Goal: Download file/media

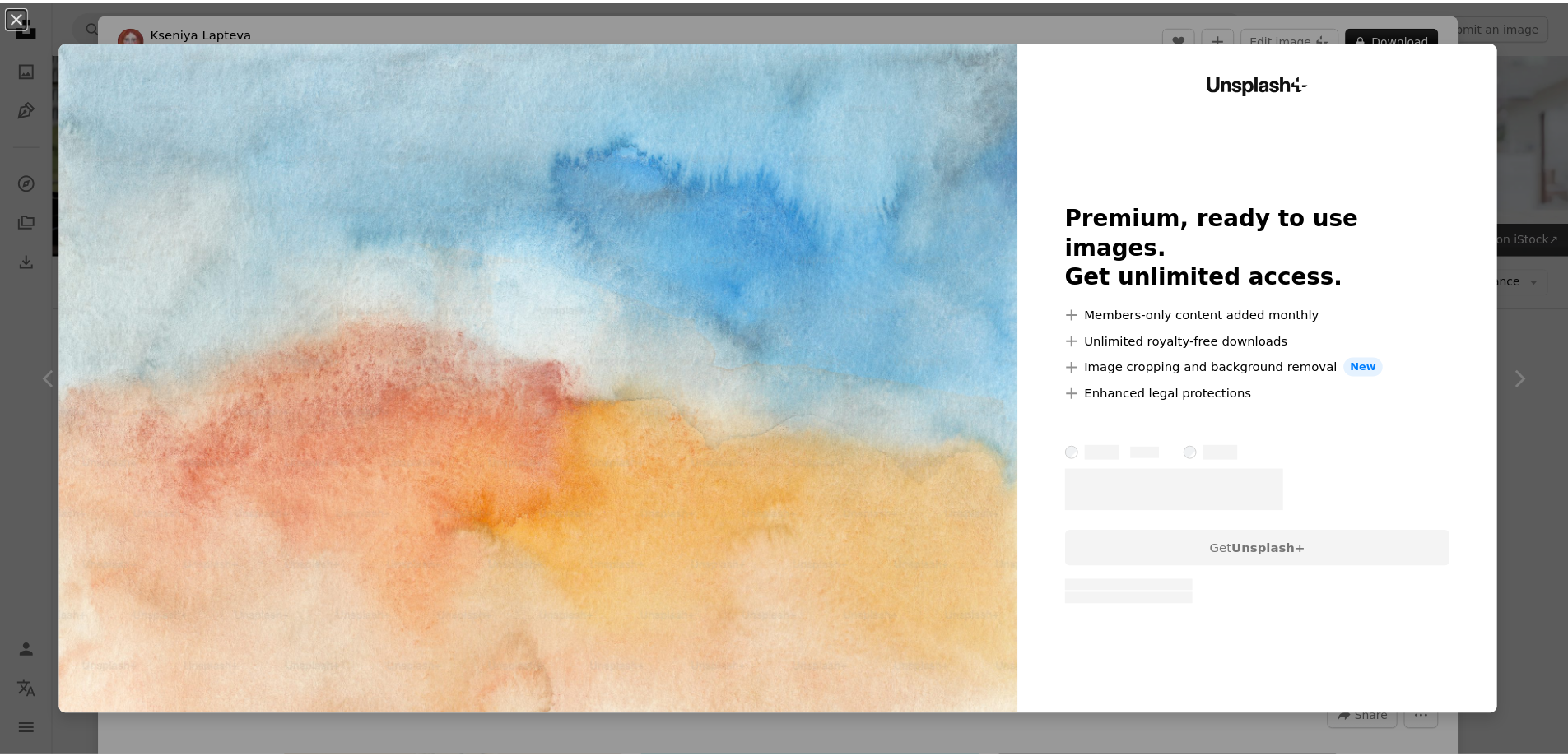
scroll to position [1563, 0]
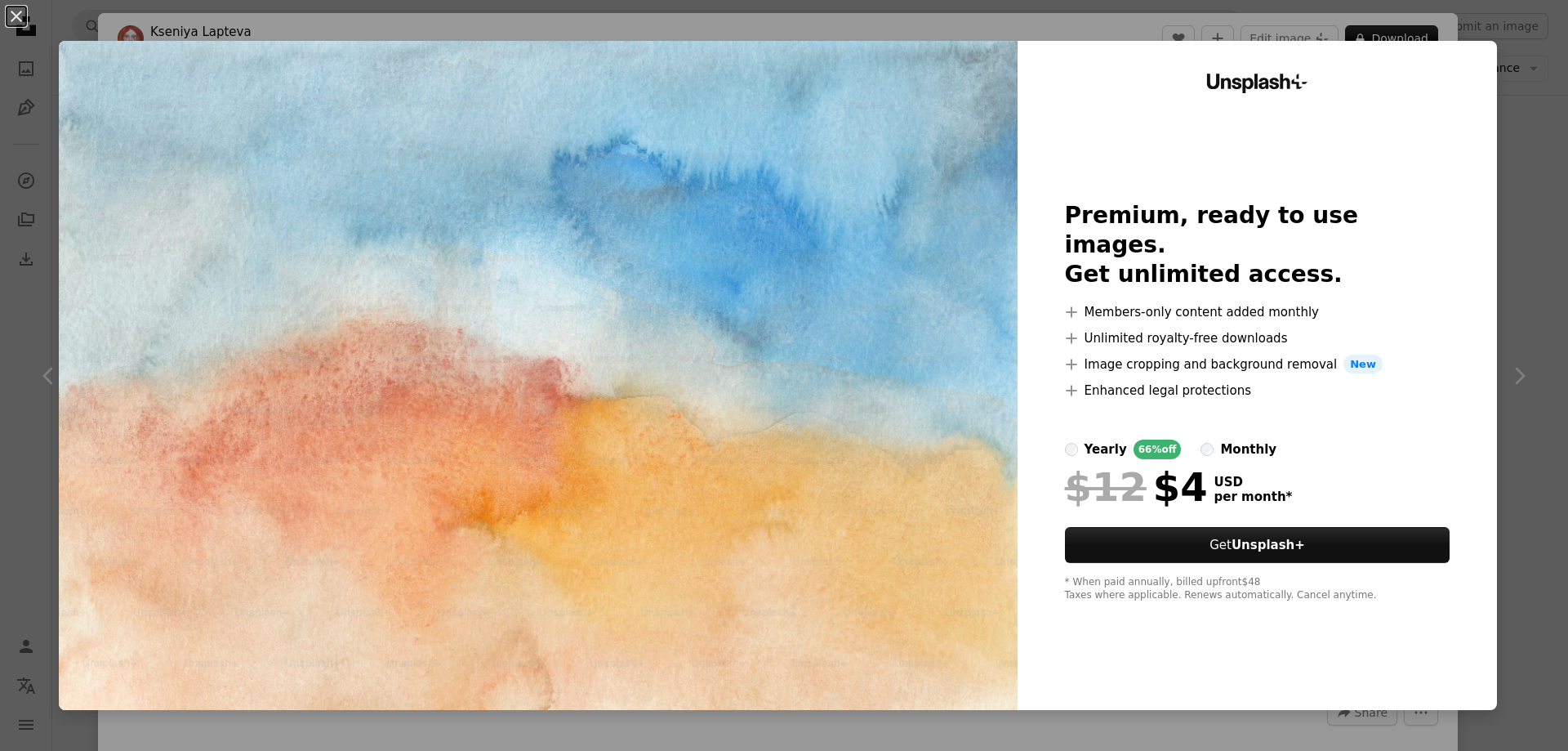
click at [1513, 123] on div "An X shape Unsplash+ Premium, ready to use images. Get unlimited access. A plus…" at bounding box center [784, 375] width 1568 height 751
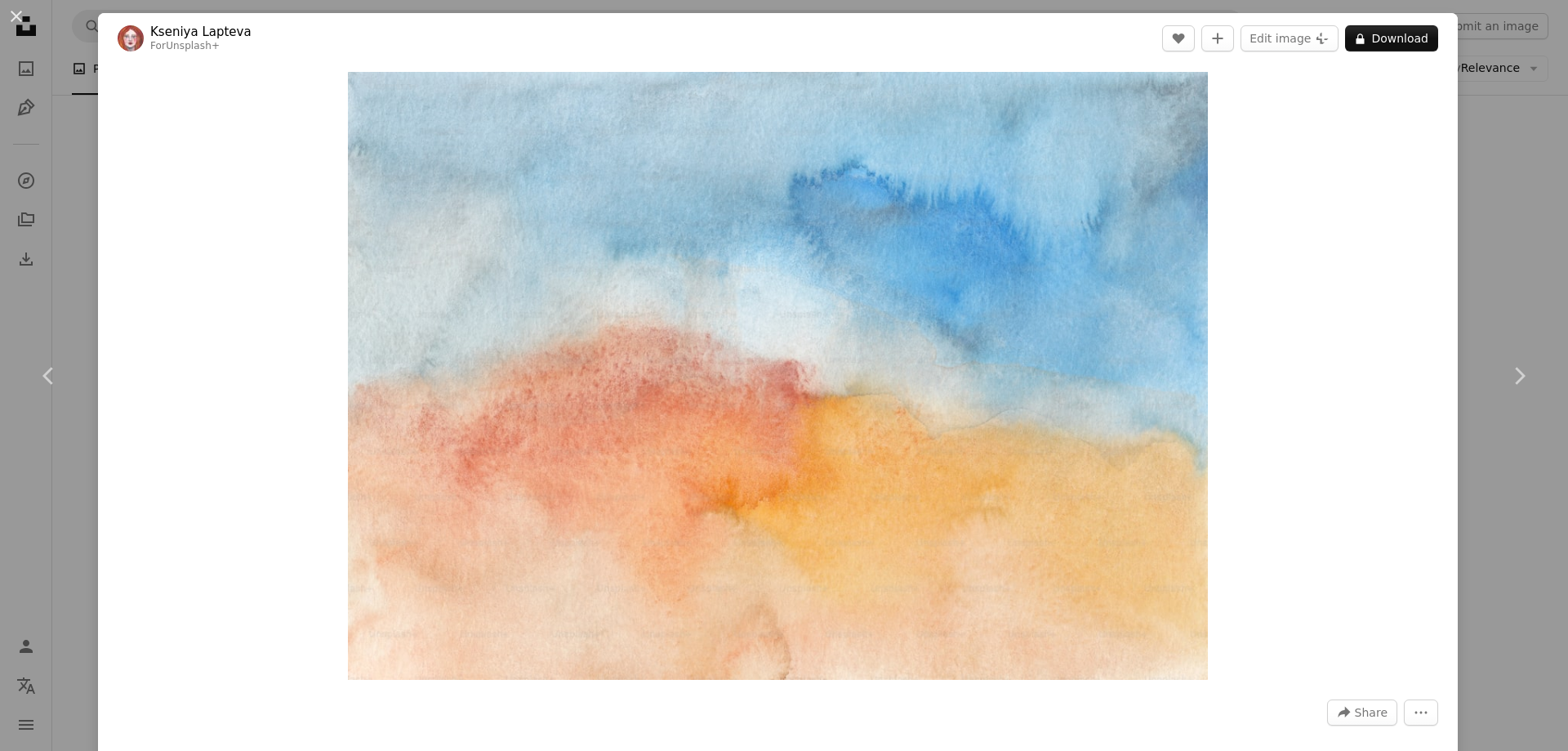
click at [1513, 123] on div "An X shape Chevron left Chevron right [PERSON_NAME] For Unsplash+ A heart A plu…" at bounding box center [784, 375] width 1568 height 751
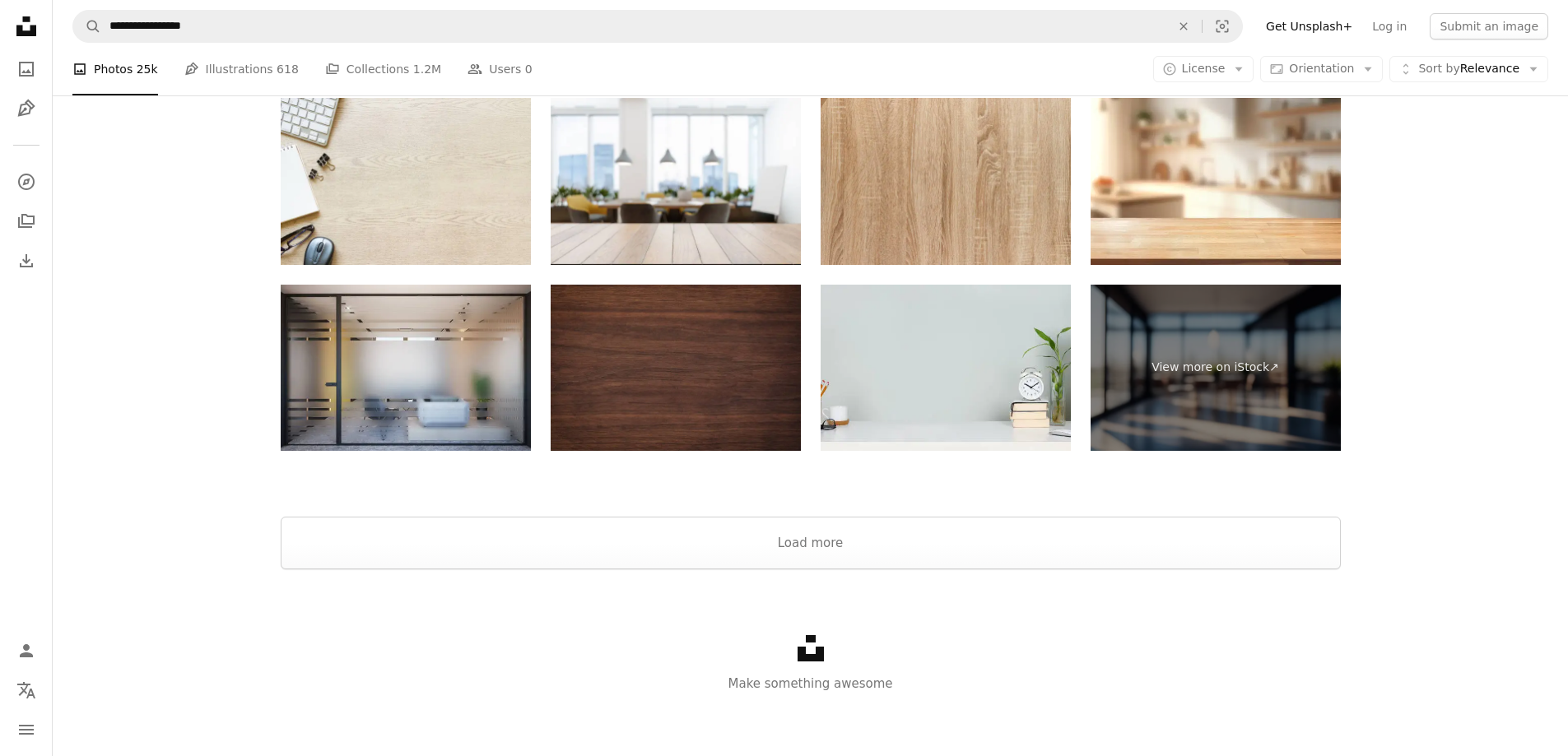
scroll to position [4045, 0]
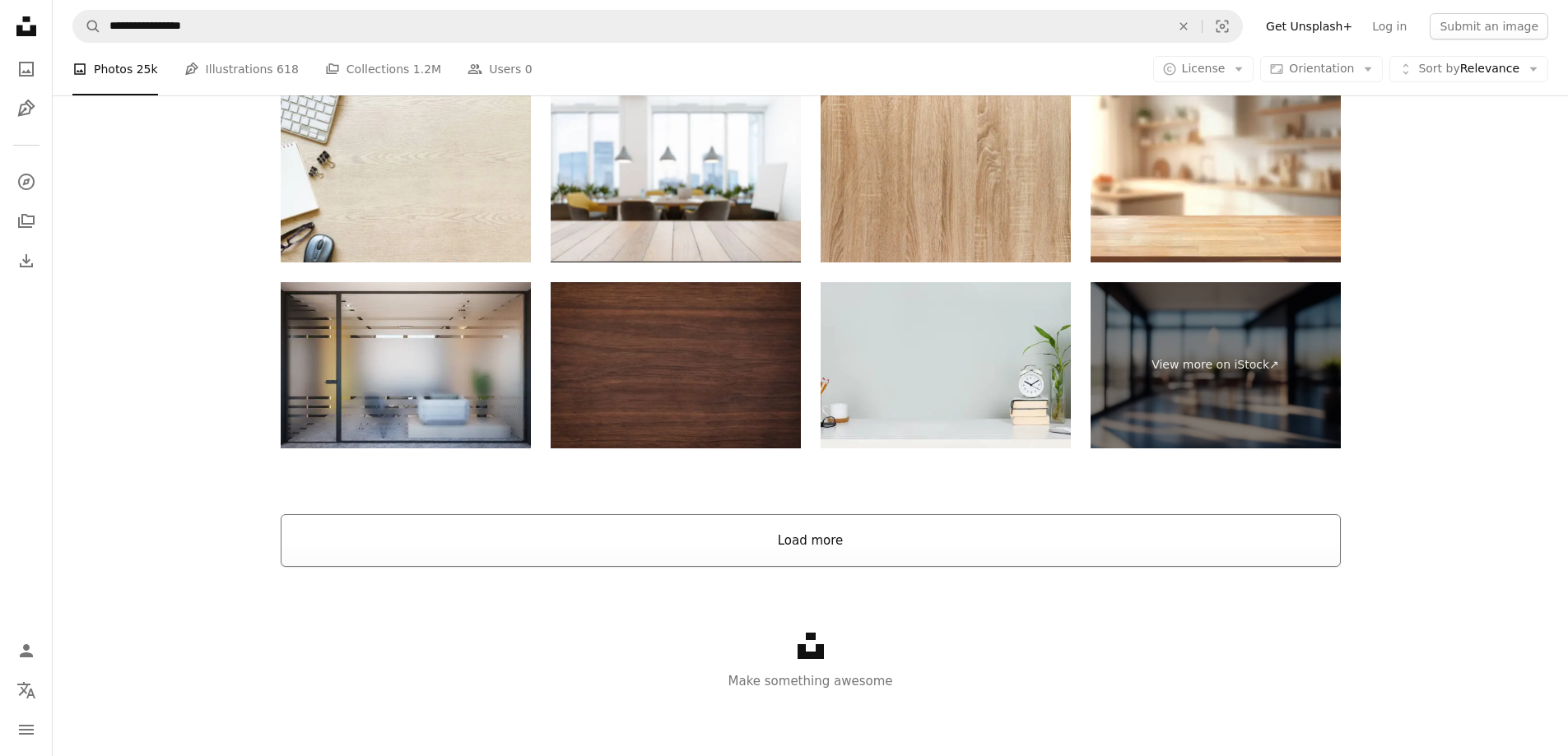
click at [714, 533] on button "Load more" at bounding box center [811, 540] width 1060 height 53
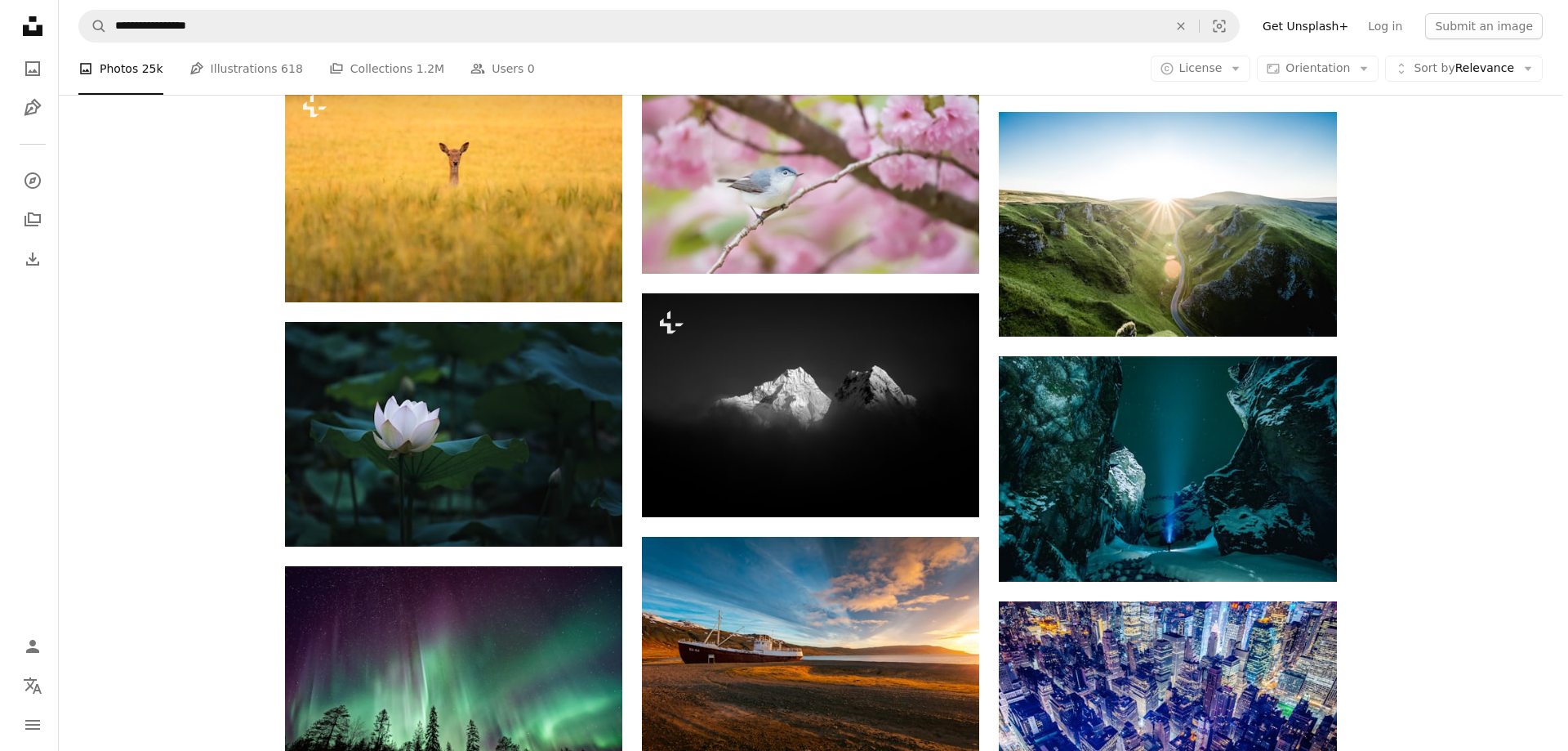
scroll to position [7041, 0]
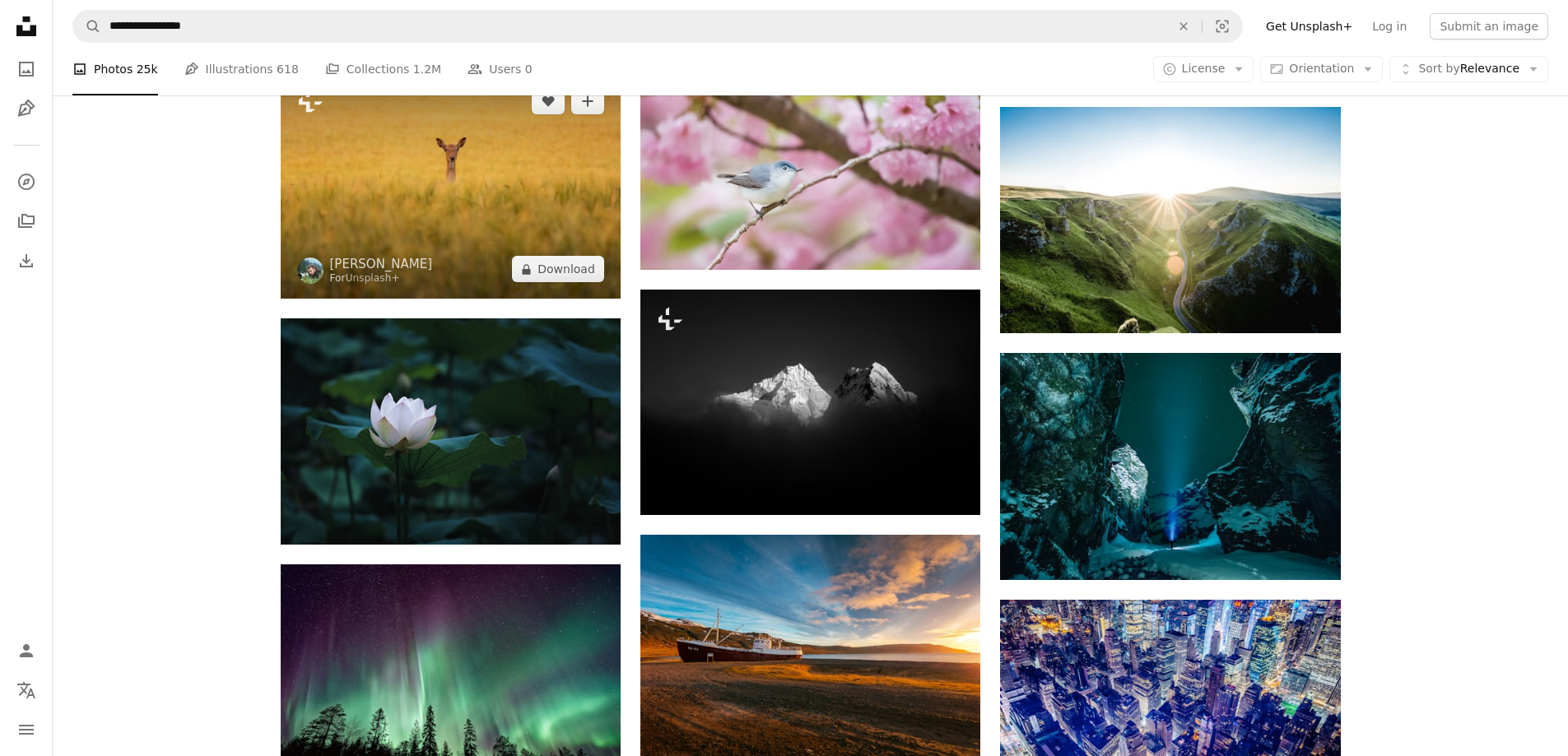
click at [552, 187] on img at bounding box center [450, 185] width 340 height 227
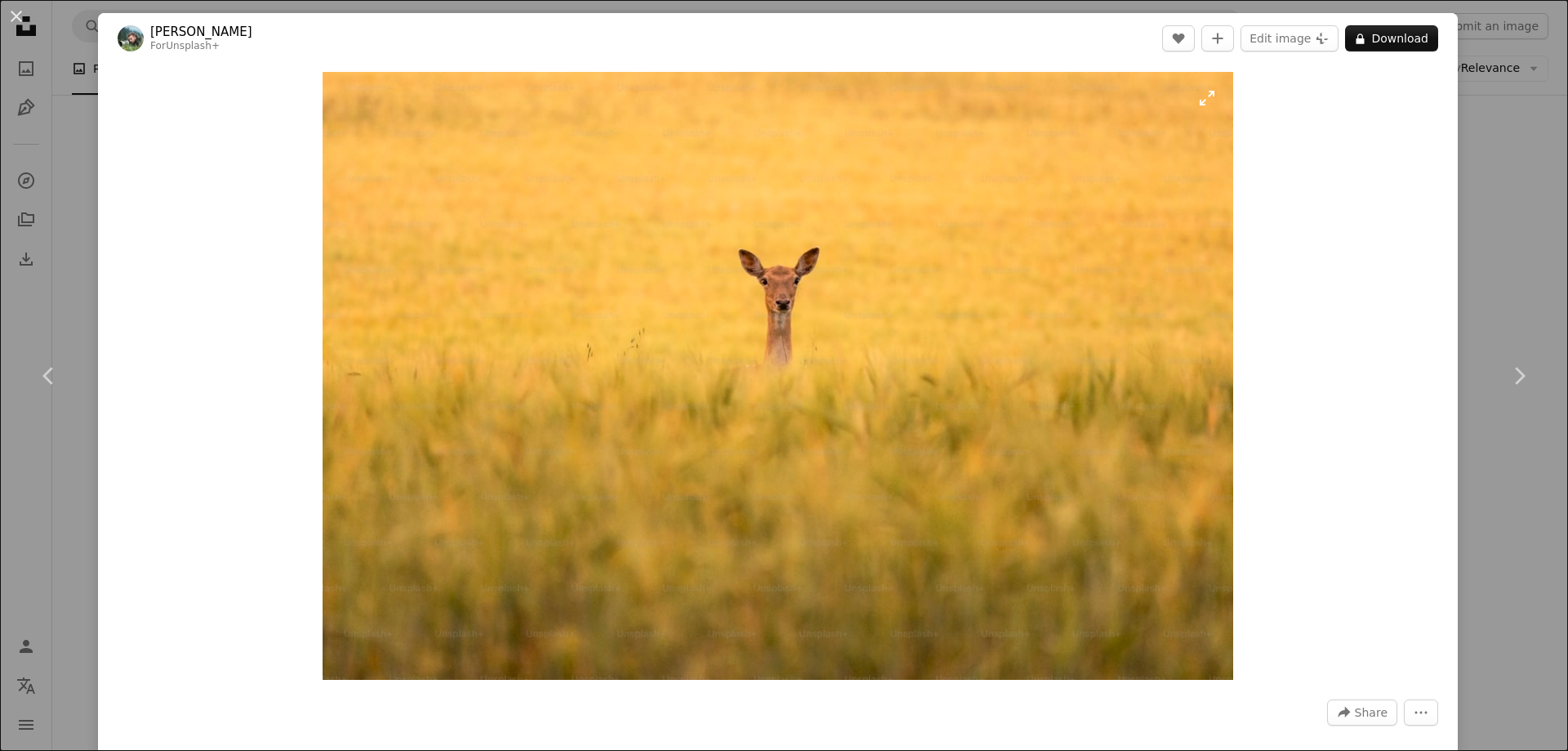
click at [773, 291] on img "Zoom in on this image" at bounding box center [777, 376] width 910 height 608
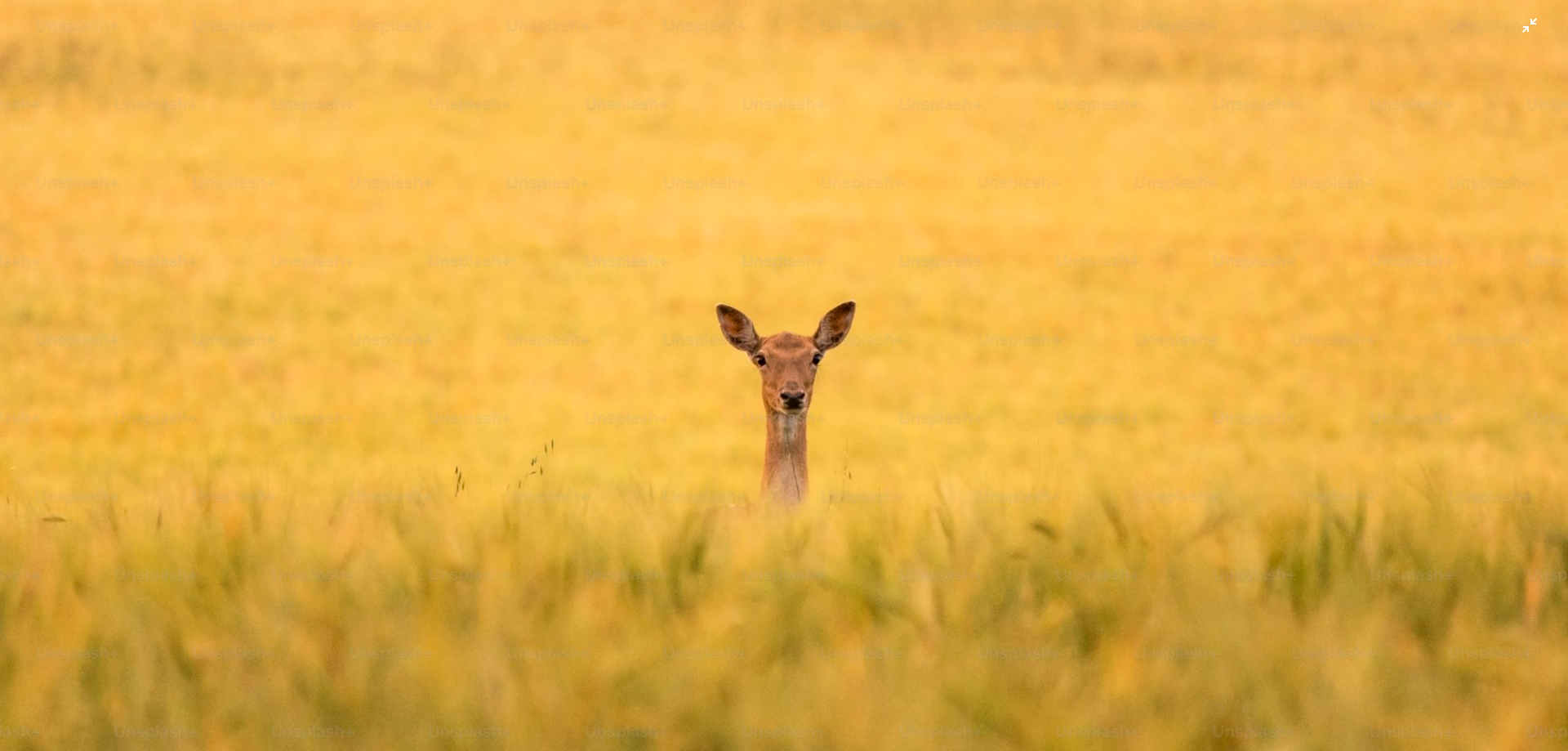
click at [553, 173] on img "Zoom out on this image" at bounding box center [784, 523] width 1570 height 1047
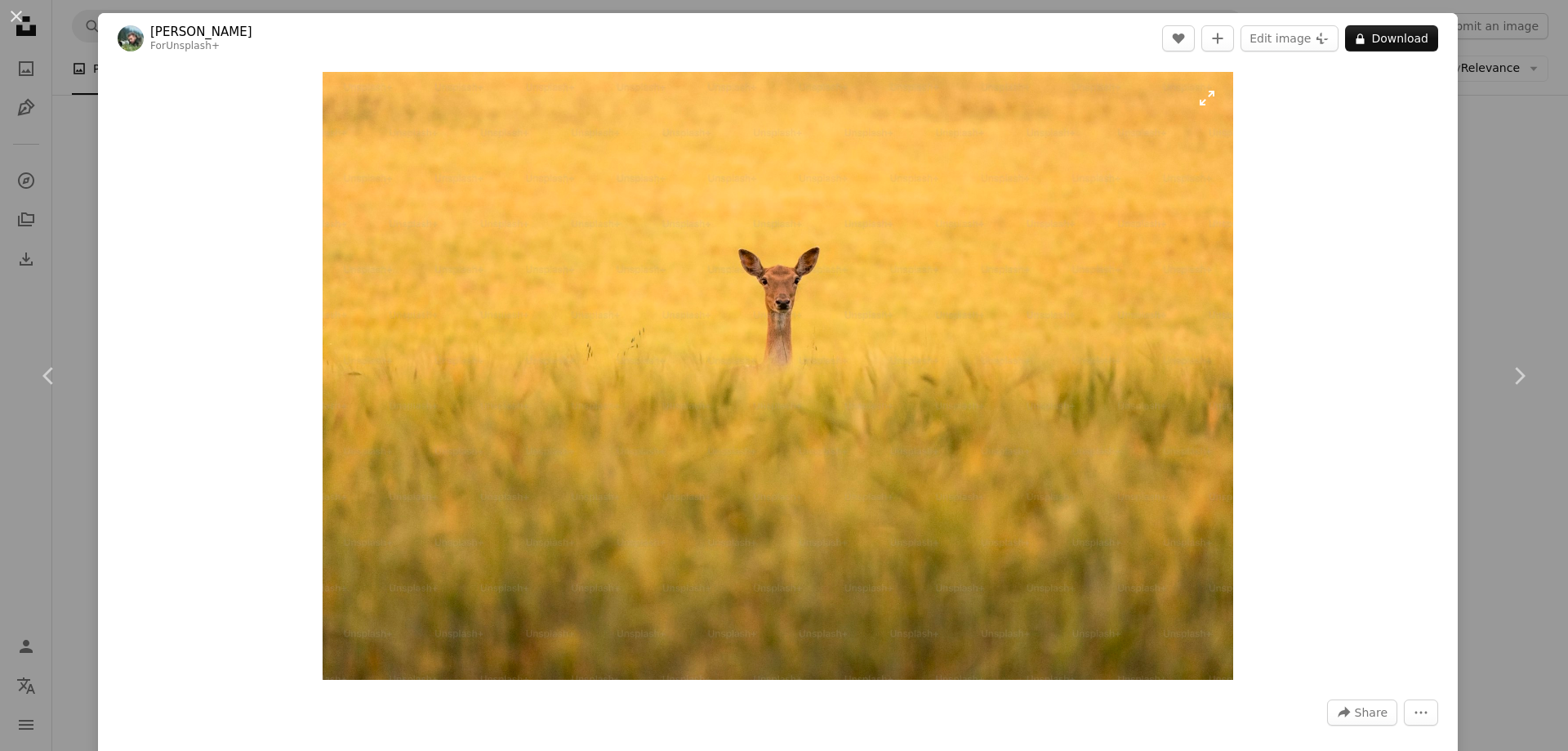
click at [1203, 94] on img "Zoom in on this image" at bounding box center [777, 376] width 910 height 608
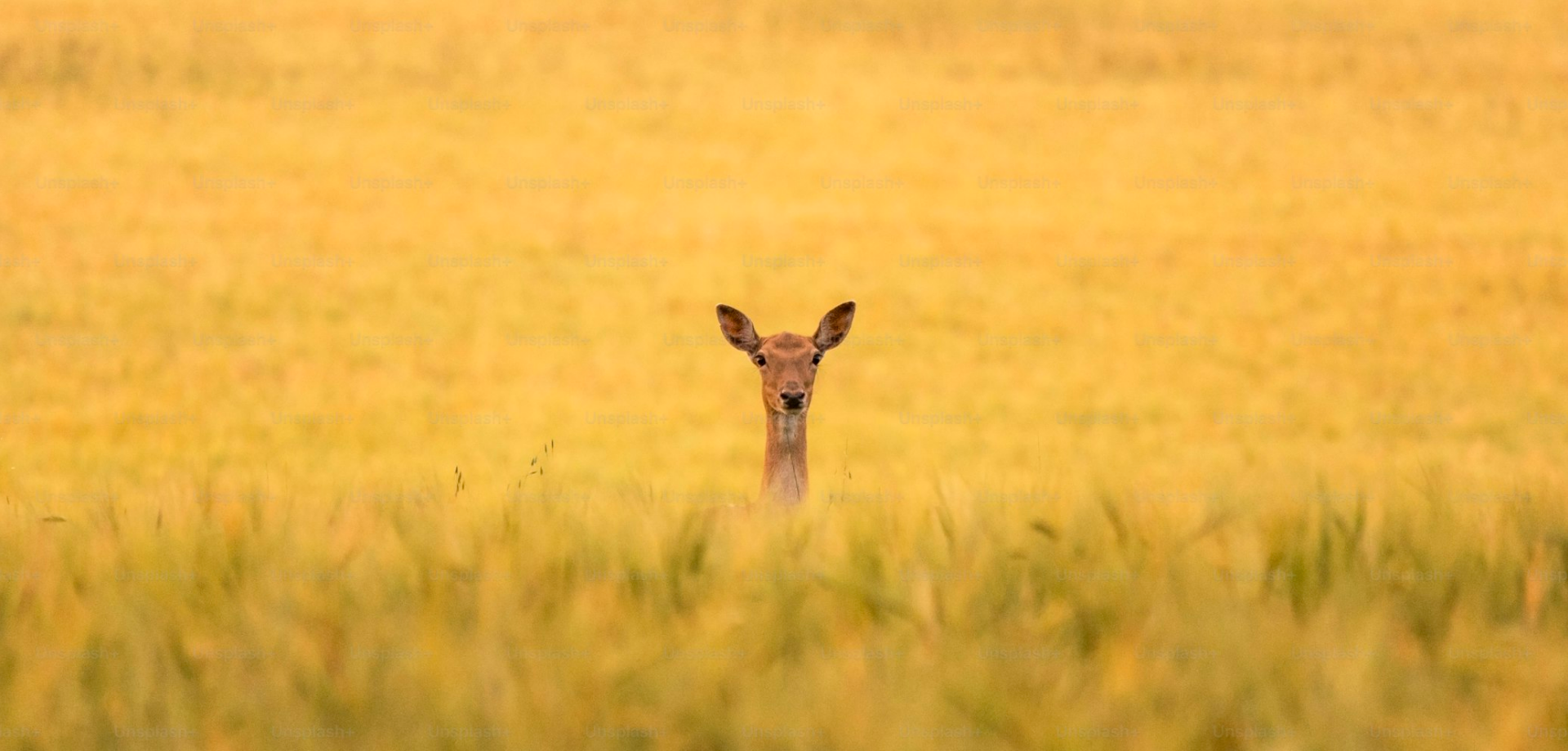
scroll to position [141, 0]
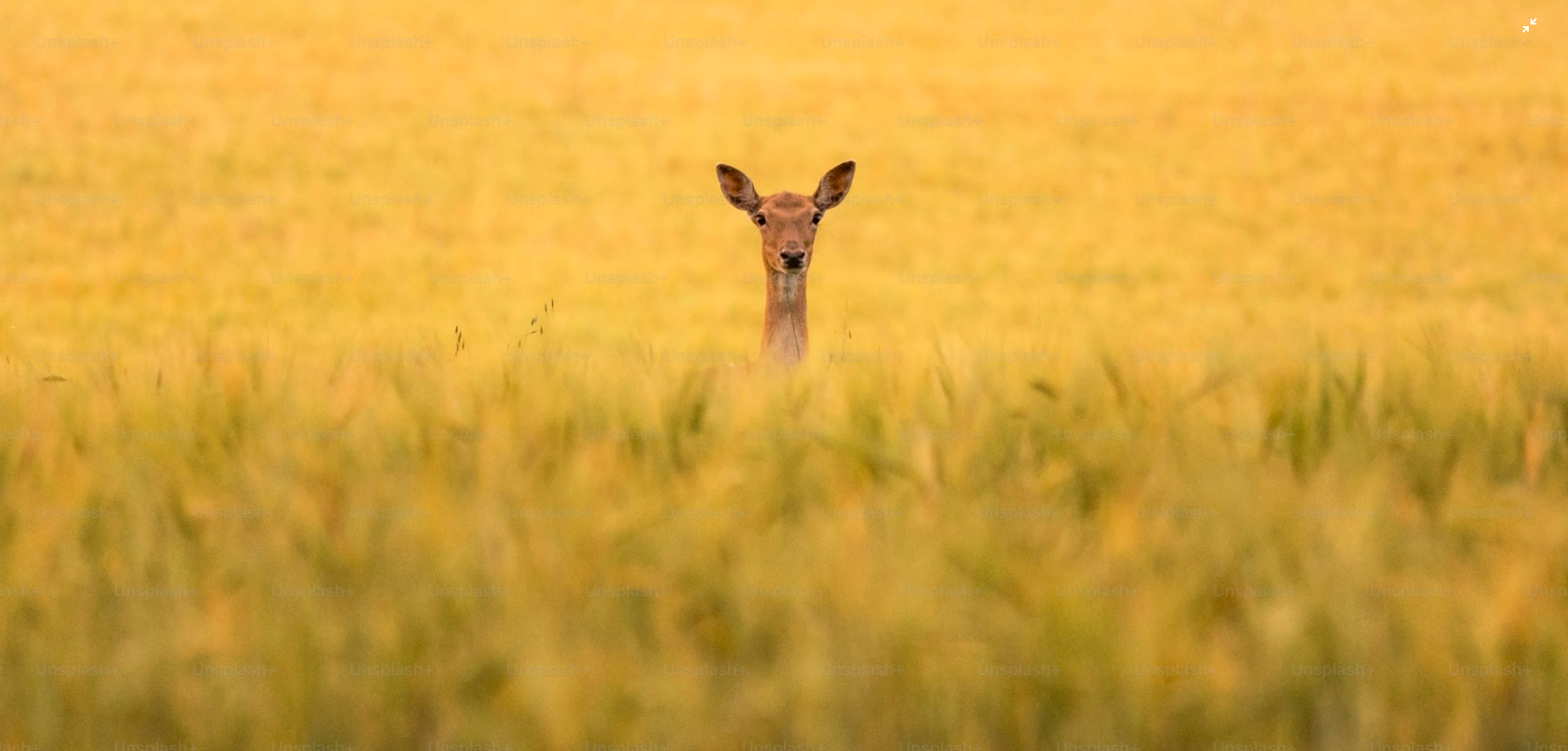
click at [1200, 91] on img "Zoom out on this image" at bounding box center [784, 382] width 1570 height 1047
